Goal: Task Accomplishment & Management: Manage account settings

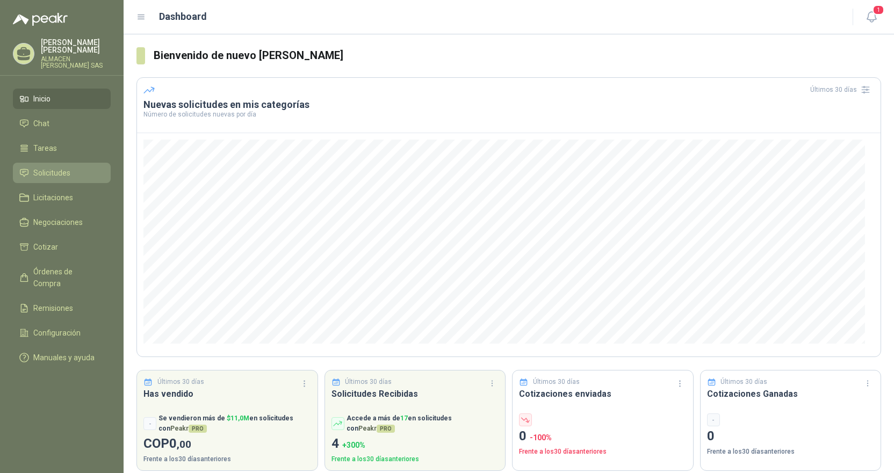
click at [53, 168] on span "Solicitudes" at bounding box center [51, 173] width 37 height 12
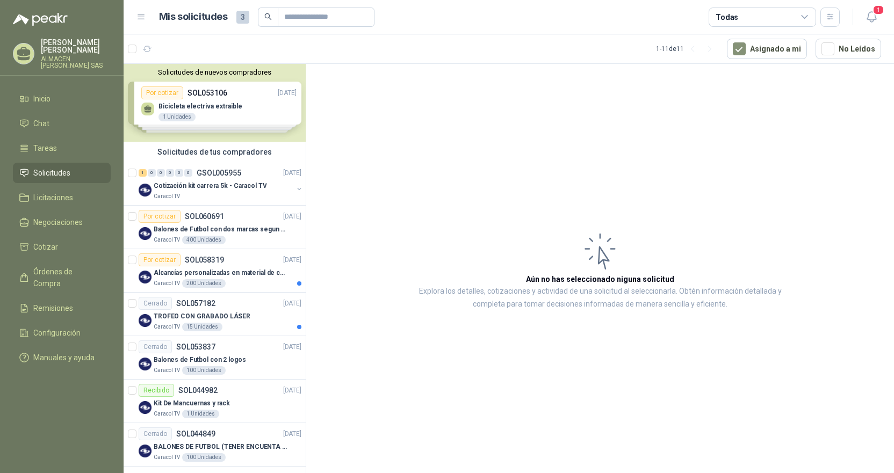
click at [70, 50] on p "[PERSON_NAME]" at bounding box center [76, 46] width 70 height 15
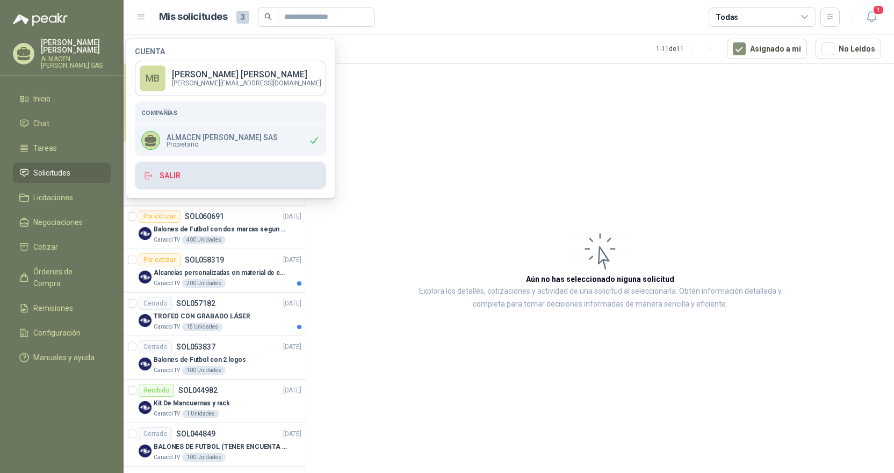
click at [171, 174] on button "Salir" at bounding box center [230, 176] width 191 height 28
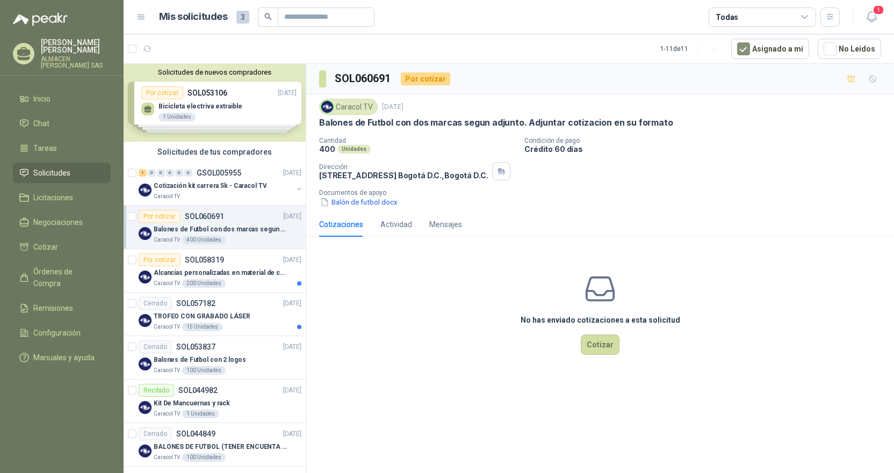
click at [52, 58] on p "ALMACEN [PERSON_NAME] SAS" at bounding box center [76, 62] width 70 height 13
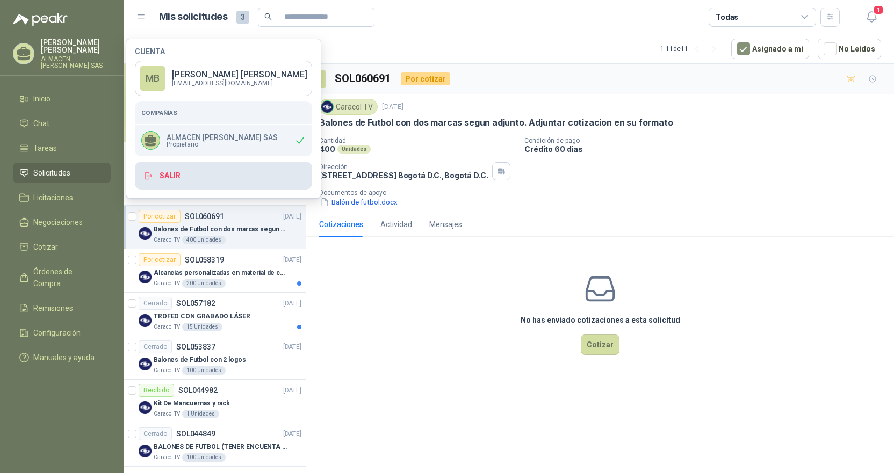
click at [169, 176] on button "Salir" at bounding box center [223, 176] width 177 height 28
